Goal: Use online tool/utility: Utilize a website feature to perform a specific function

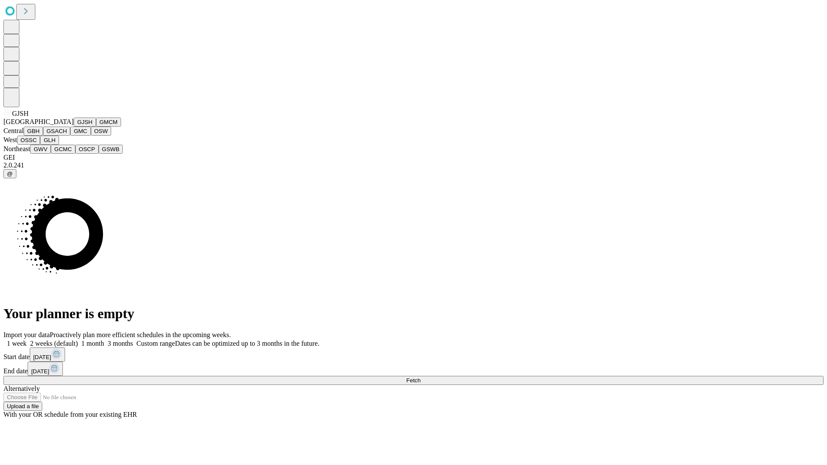
click at [74, 127] on button "GJSH" at bounding box center [85, 122] width 22 height 9
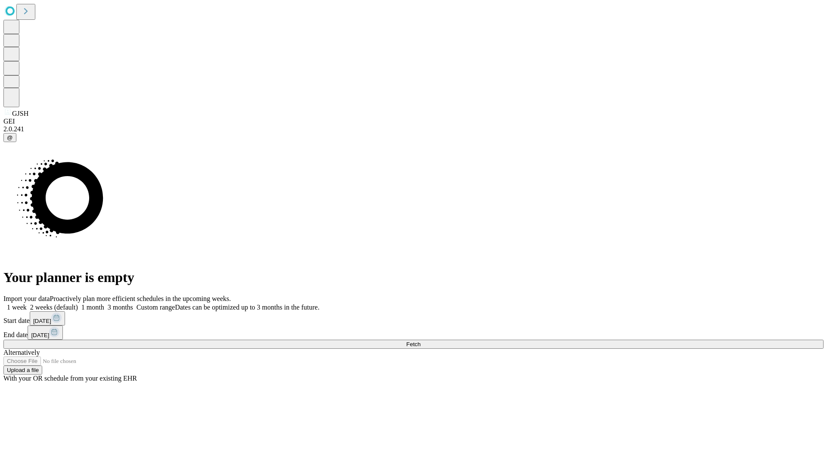
click at [104, 304] on label "1 month" at bounding box center [91, 307] width 26 height 7
click at [421, 341] on span "Fetch" at bounding box center [413, 344] width 14 height 6
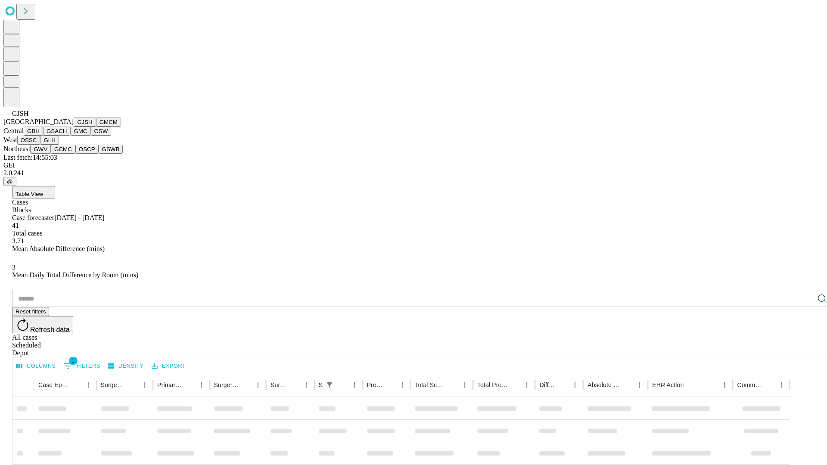
click at [96, 127] on button "GMCM" at bounding box center [108, 122] width 25 height 9
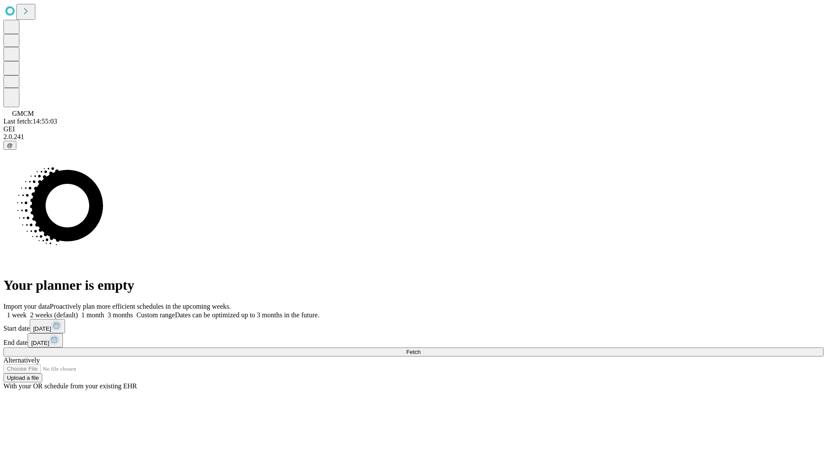
click at [421, 349] on span "Fetch" at bounding box center [413, 352] width 14 height 6
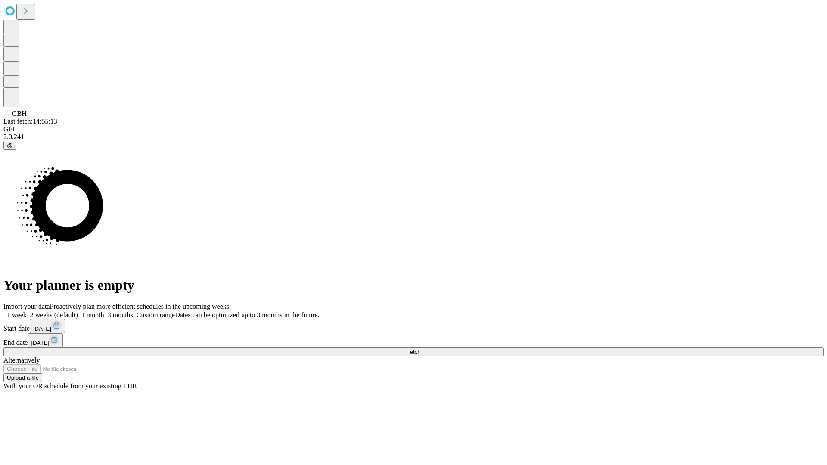
click at [421, 349] on span "Fetch" at bounding box center [413, 352] width 14 height 6
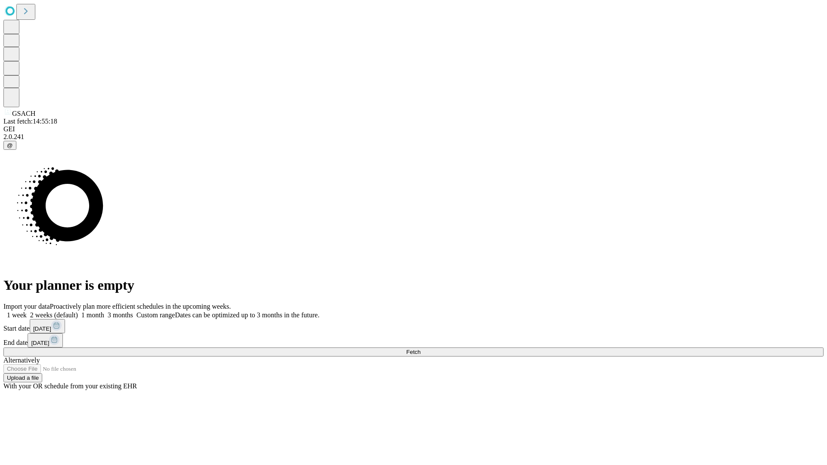
click at [104, 312] on label "1 month" at bounding box center [91, 315] width 26 height 7
click at [421, 349] on span "Fetch" at bounding box center [413, 352] width 14 height 6
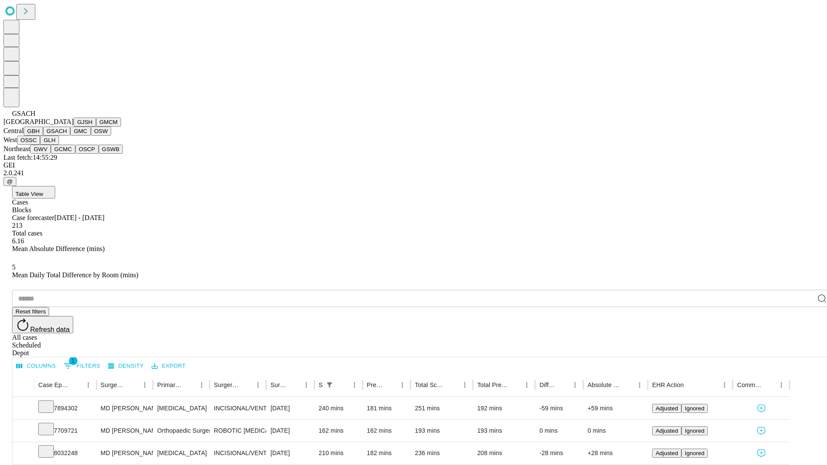
click at [70, 136] on button "GMC" at bounding box center [80, 131] width 20 height 9
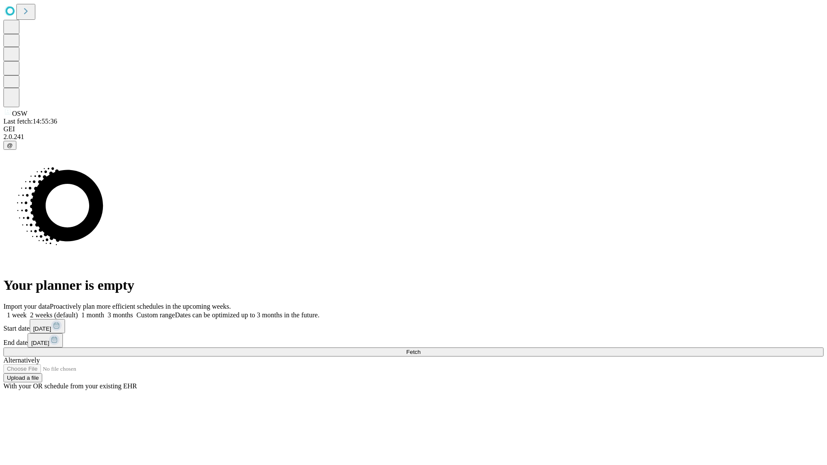
click at [104, 312] on label "1 month" at bounding box center [91, 315] width 26 height 7
click at [421, 349] on span "Fetch" at bounding box center [413, 352] width 14 height 6
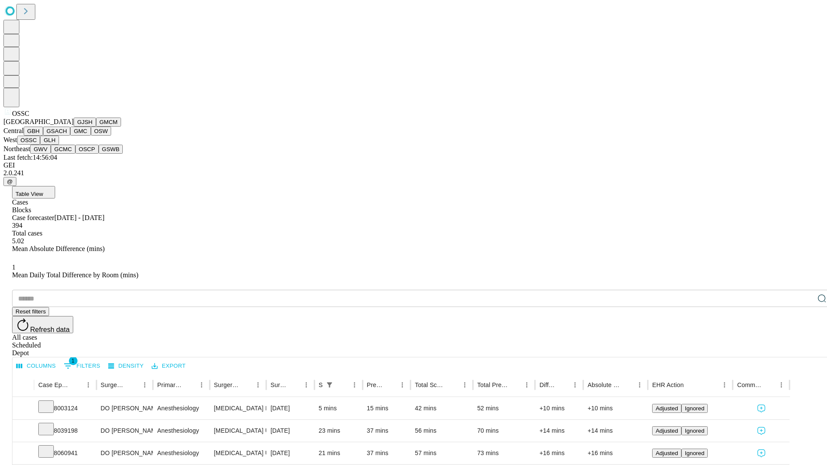
click at [59, 145] on button "GLH" at bounding box center [49, 140] width 19 height 9
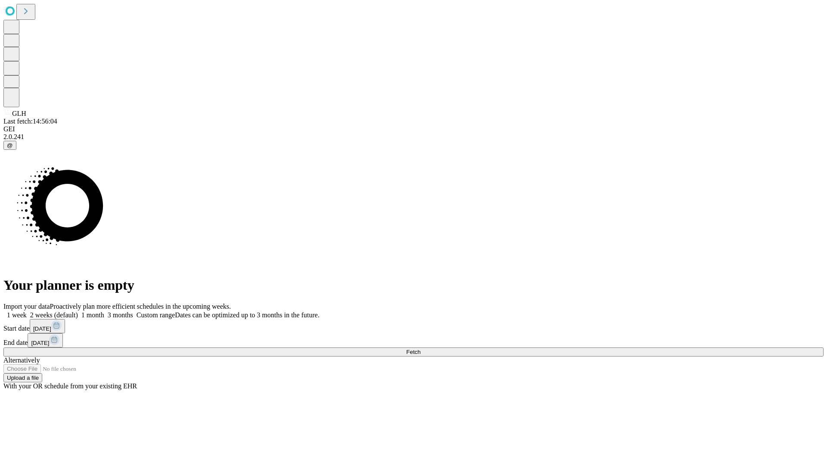
click at [104, 312] on label "1 month" at bounding box center [91, 315] width 26 height 7
click at [421, 349] on span "Fetch" at bounding box center [413, 352] width 14 height 6
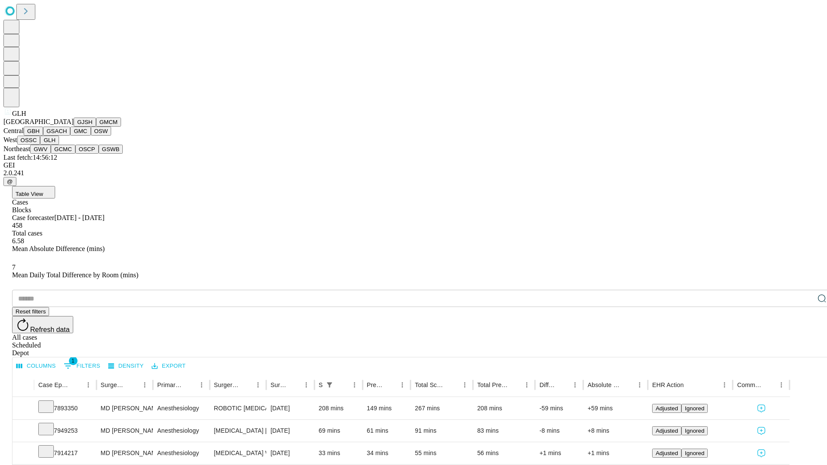
click at [51, 154] on button "GWV" at bounding box center [40, 149] width 21 height 9
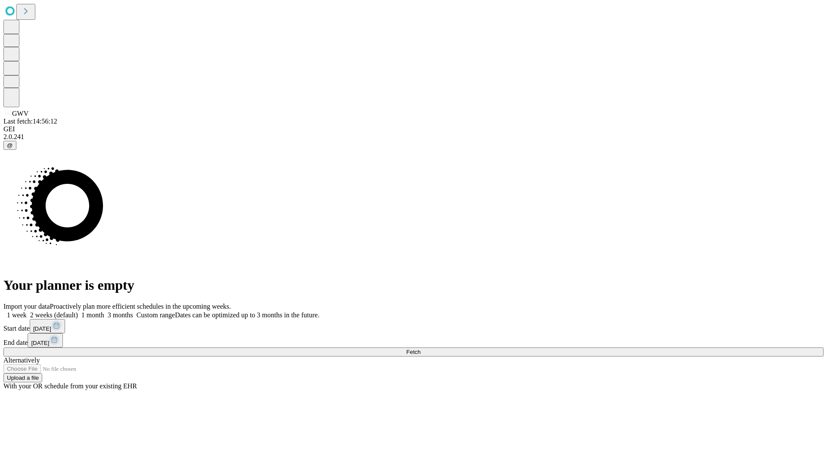
click at [104, 312] on label "1 month" at bounding box center [91, 315] width 26 height 7
click at [421, 349] on span "Fetch" at bounding box center [413, 352] width 14 height 6
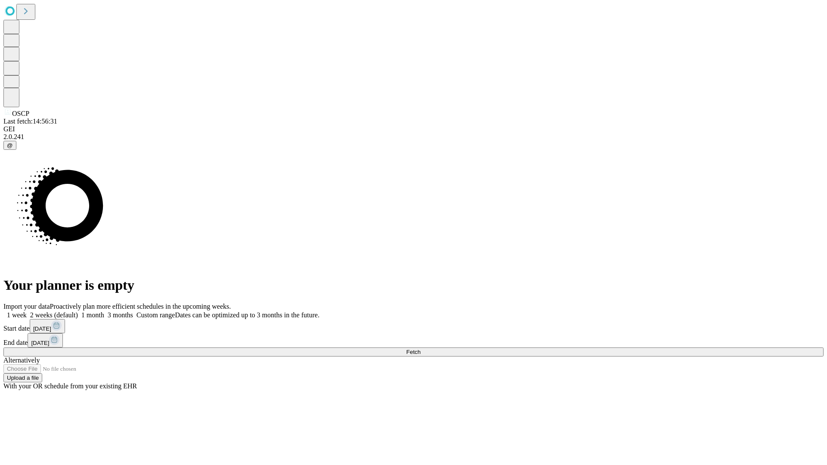
click at [104, 312] on label "1 month" at bounding box center [91, 315] width 26 height 7
click at [421, 349] on span "Fetch" at bounding box center [413, 352] width 14 height 6
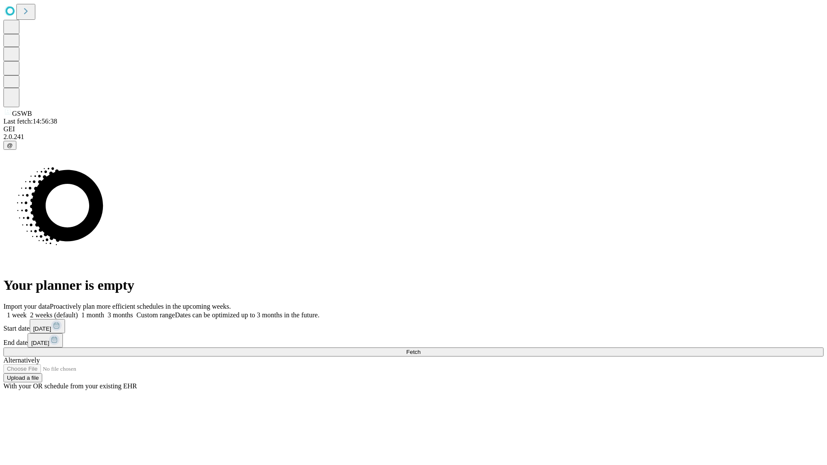
click at [104, 312] on label "1 month" at bounding box center [91, 315] width 26 height 7
click at [421, 349] on span "Fetch" at bounding box center [413, 352] width 14 height 6
